Goal: Find specific page/section: Find specific page/section

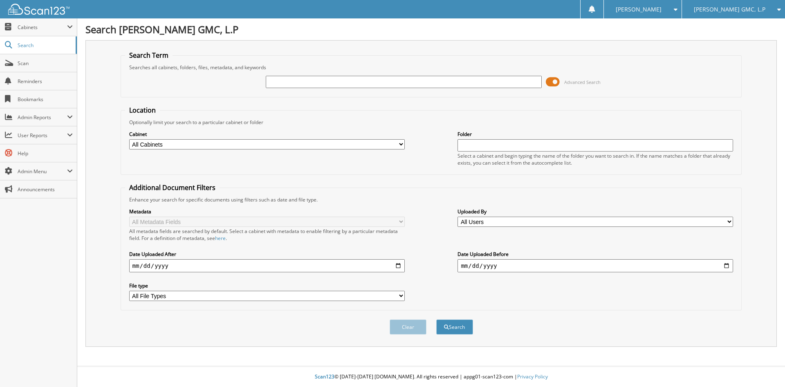
click at [280, 80] on input "text" at bounding box center [404, 82] width 276 height 12
type input "s1194850"
click at [437, 319] on button "Search" at bounding box center [455, 326] width 37 height 15
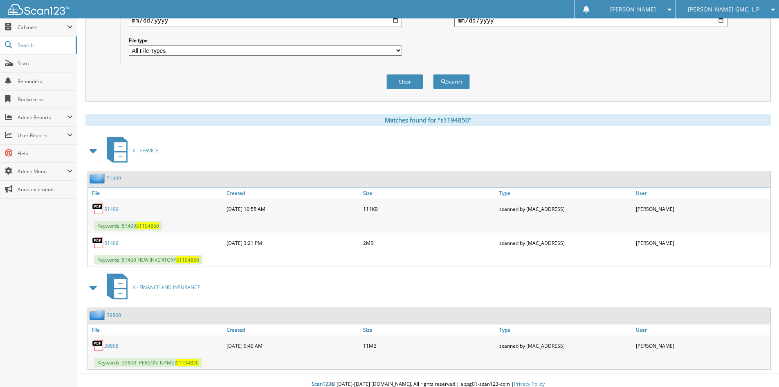
scroll to position [253, 0]
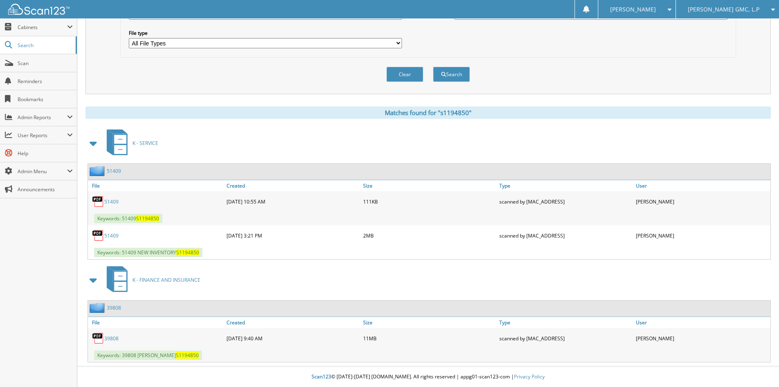
click at [109, 202] on link "51409" at bounding box center [111, 201] width 14 height 7
click at [107, 338] on link "39808" at bounding box center [111, 338] width 14 height 7
click at [237, 75] on div "Clear Search" at bounding box center [428, 74] width 616 height 33
click at [149, 76] on div "Clear Search" at bounding box center [428, 74] width 616 height 33
click at [140, 73] on div "Clear Search" at bounding box center [428, 74] width 616 height 33
